Goal: Task Accomplishment & Management: Use online tool/utility

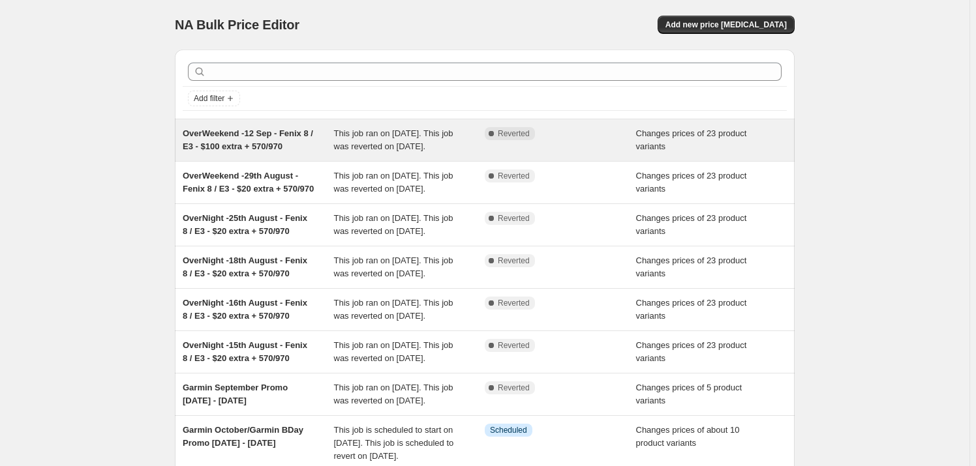
click at [250, 143] on span "OverWeekend -12 Sep - Fenix 8 / E3 - $100 extra + 570/970" at bounding box center [248, 139] width 130 height 23
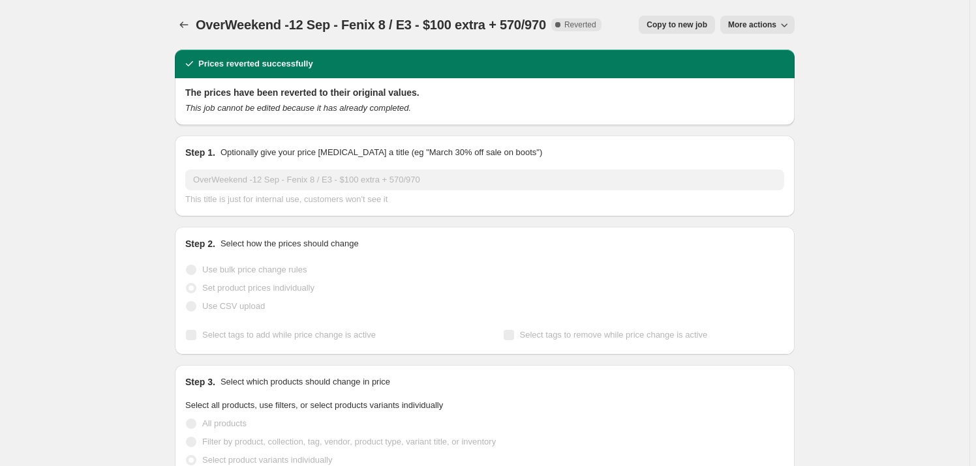
click at [696, 25] on span "Copy to new job" at bounding box center [676, 25] width 61 height 10
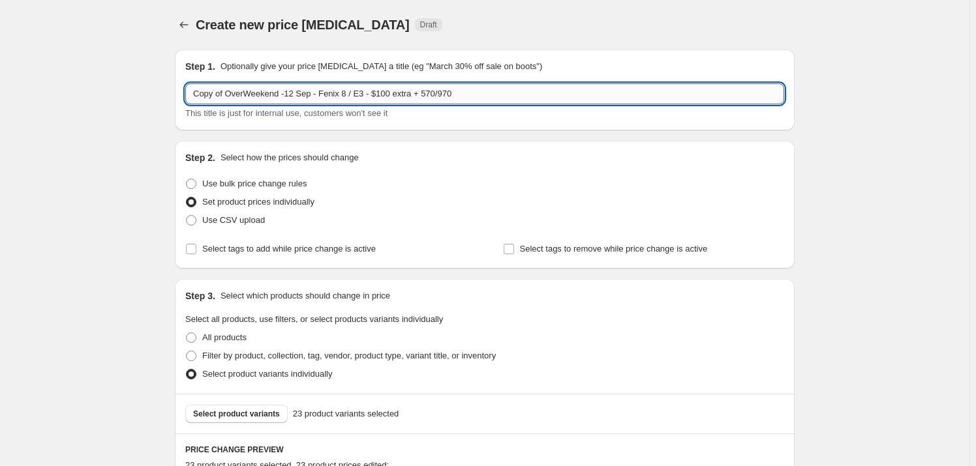
click at [292, 95] on input "Copy of OverWeekend -12 Sep - Fenix 8 / E3 - $100 extra + 570/970" at bounding box center [484, 93] width 599 height 21
drag, startPoint x: 280, startPoint y: 95, endPoint x: 179, endPoint y: 94, distance: 100.5
click at [179, 94] on div "Step 1. Optionally give your price change job a title (eg "March 30% off sale o…" at bounding box center [485, 90] width 620 height 81
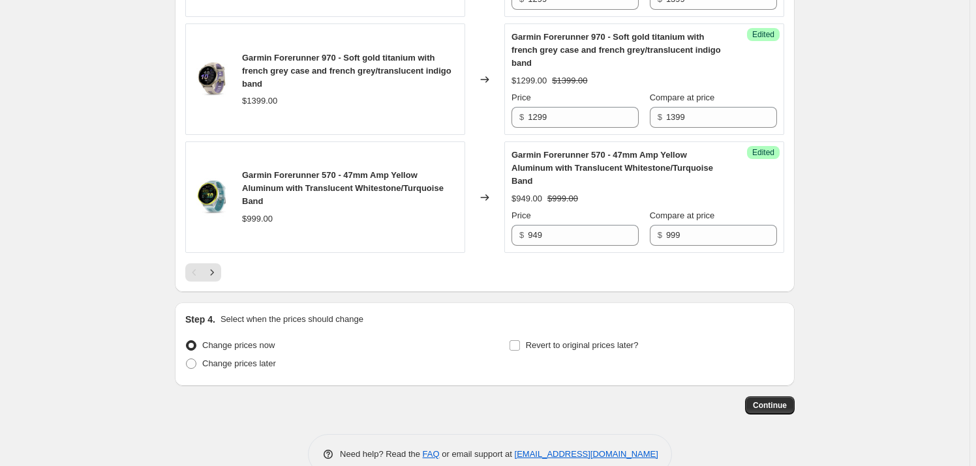
scroll to position [2420, 0]
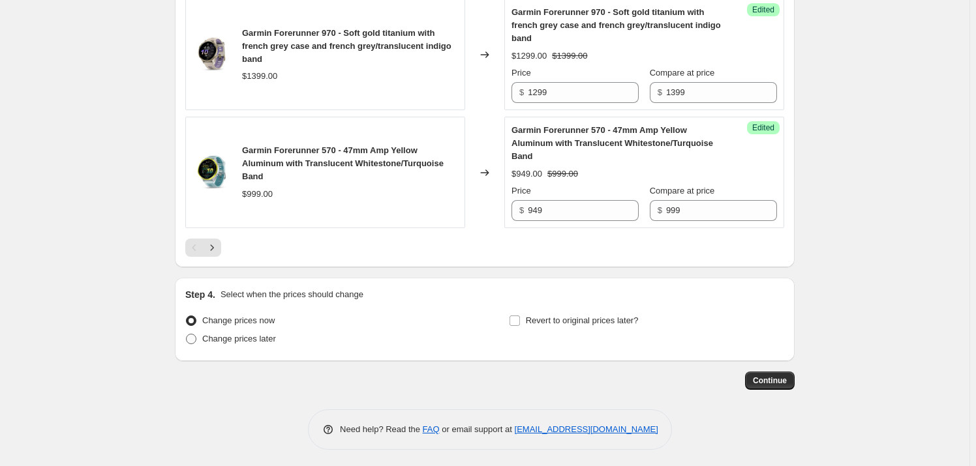
type input "Overnight -15 Sep - Fenix 8 / E3 - $100 extra + 570/970"
click at [228, 338] on span "Change prices later" at bounding box center [239, 339] width 74 height 10
click at [187, 335] on input "Change prices later" at bounding box center [186, 334] width 1 height 1
radio input "true"
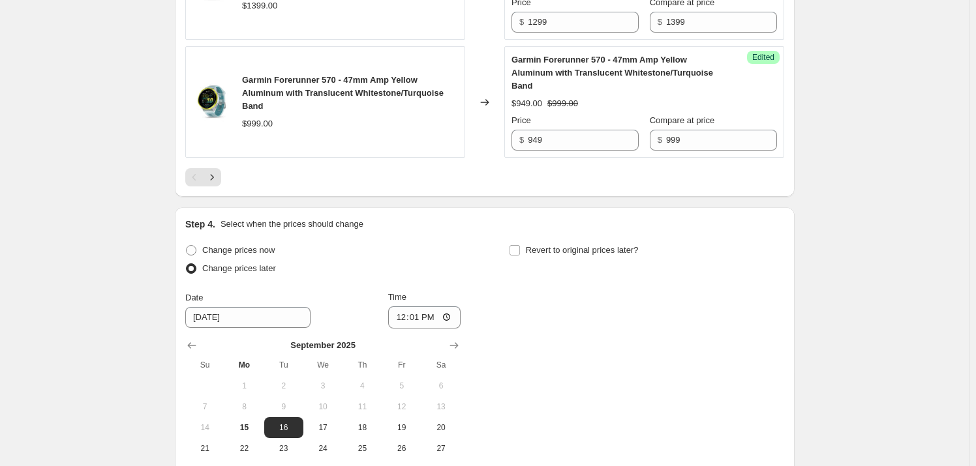
scroll to position [2518, 0]
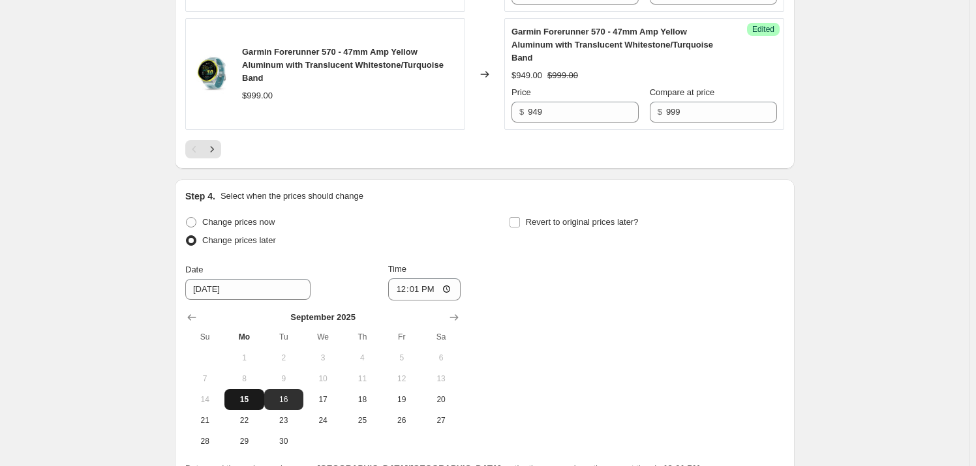
click at [249, 397] on span "15" at bounding box center [244, 400] width 29 height 10
type input "9/15/2025"
click at [406, 284] on input "12:01" at bounding box center [424, 290] width 73 height 22
type input "18:00"
click at [520, 217] on input "Revert to original prices later?" at bounding box center [514, 222] width 10 height 10
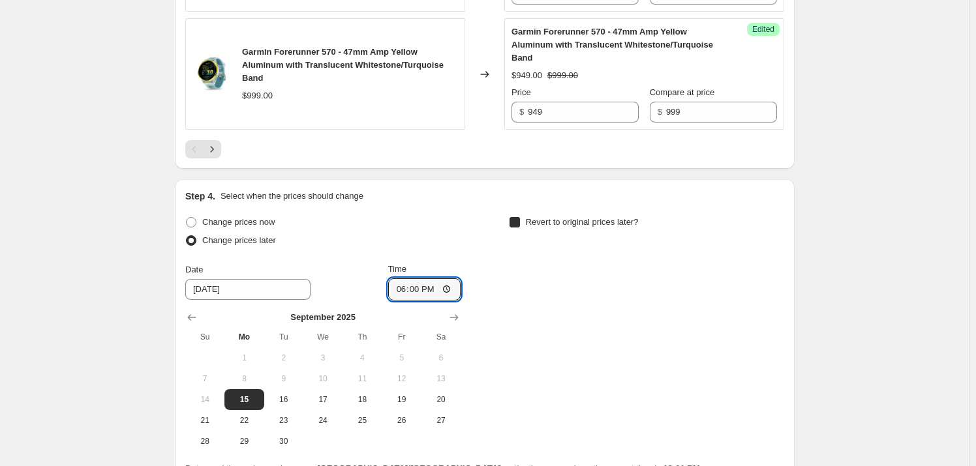
checkbox input "true"
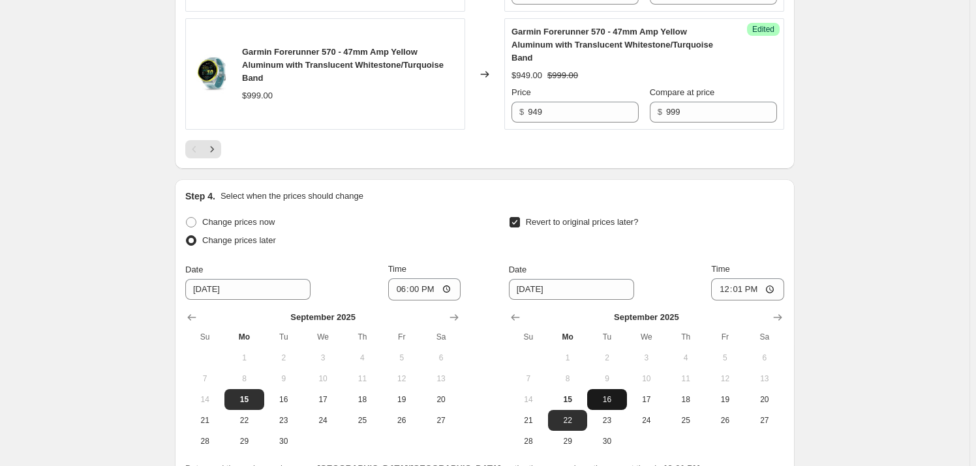
click at [614, 396] on span "16" at bounding box center [606, 400] width 29 height 10
type input "9/16/2025"
click at [724, 288] on input "12:01" at bounding box center [747, 290] width 73 height 22
click at [754, 286] on input "16:00" at bounding box center [747, 290] width 73 height 22
type input "04:00"
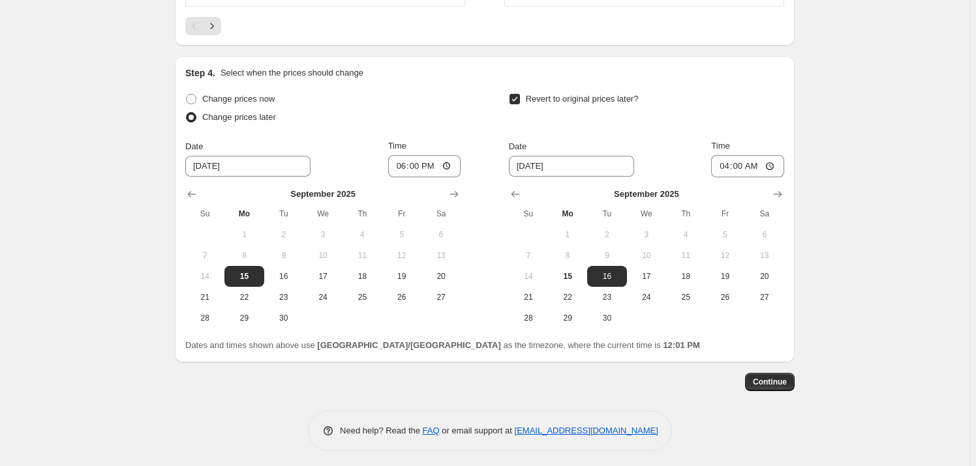
scroll to position [2642, 0]
click at [761, 376] on span "Continue" at bounding box center [770, 381] width 34 height 10
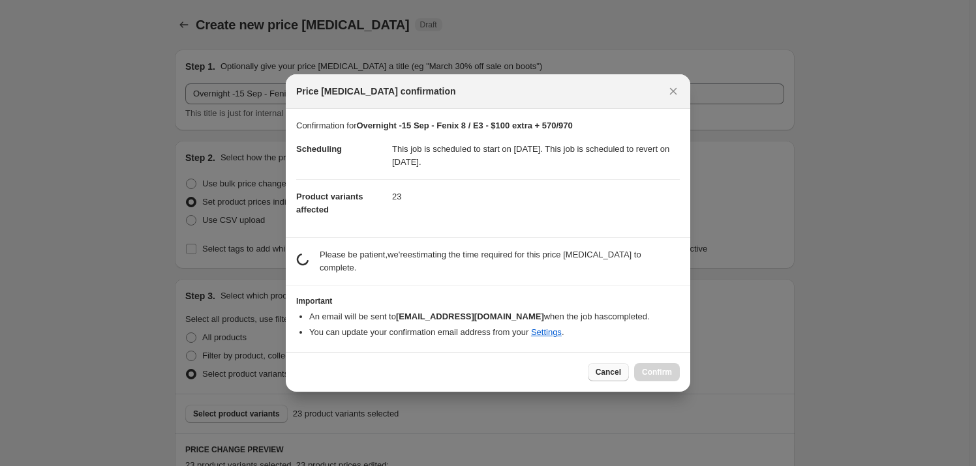
scroll to position [0, 0]
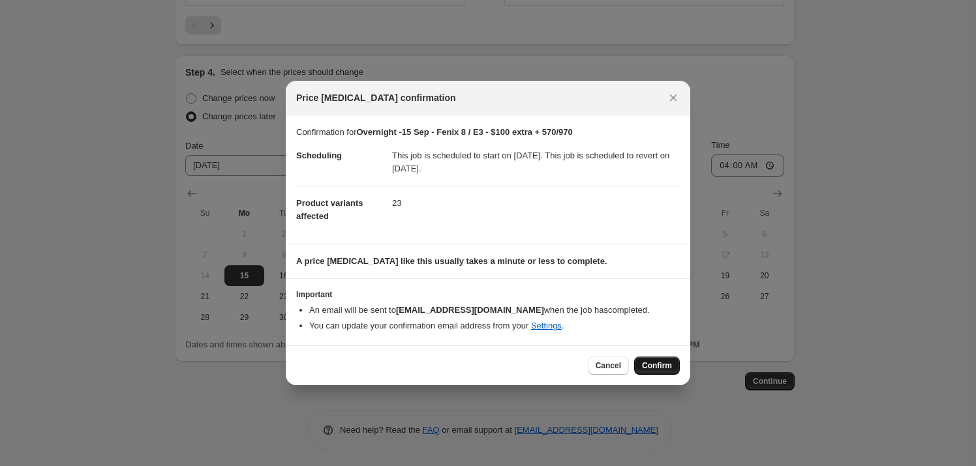
click at [657, 365] on span "Confirm" at bounding box center [657, 366] width 30 height 10
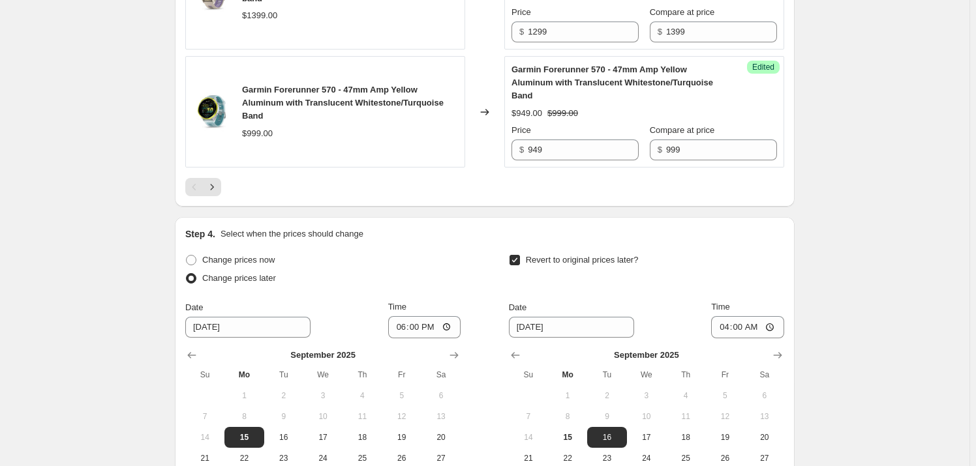
scroll to position [2445, 0]
